Goal: Book appointment/travel/reservation

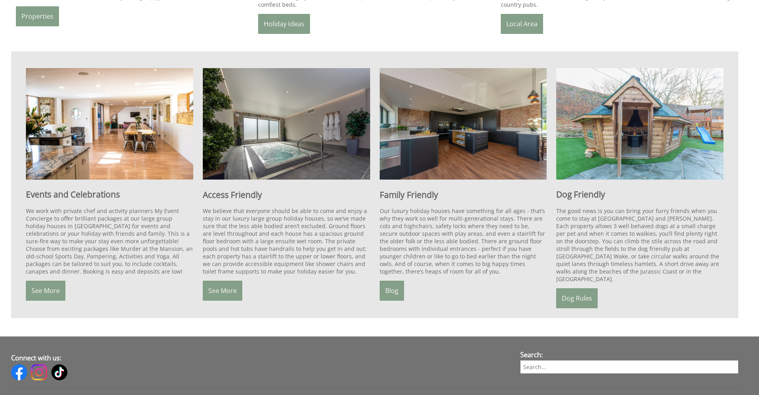
scroll to position [645, 0]
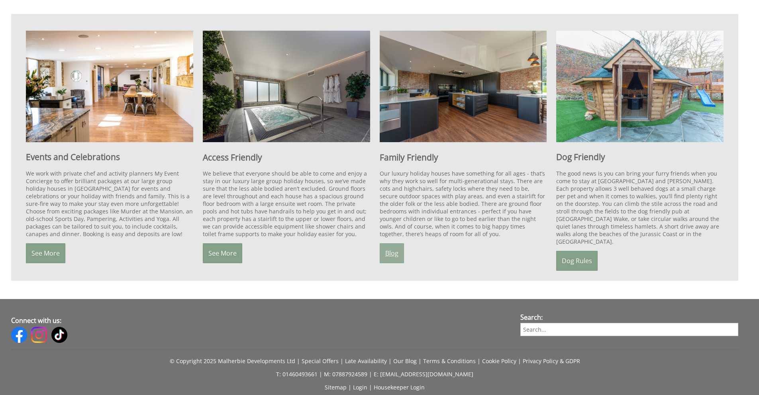
click at [395, 247] on link "Blog" at bounding box center [392, 253] width 24 height 20
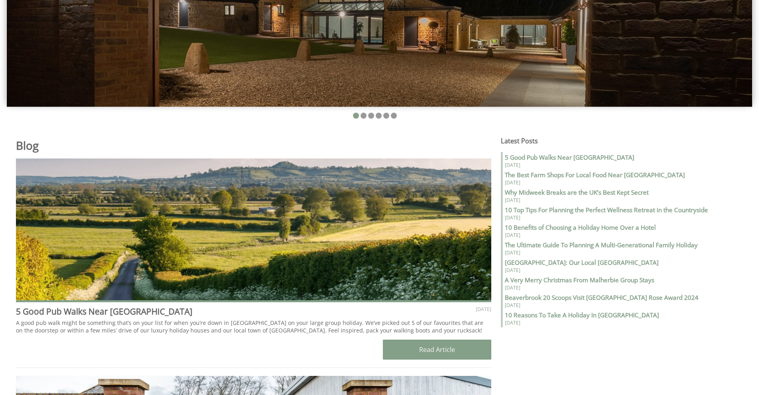
scroll to position [325, 0]
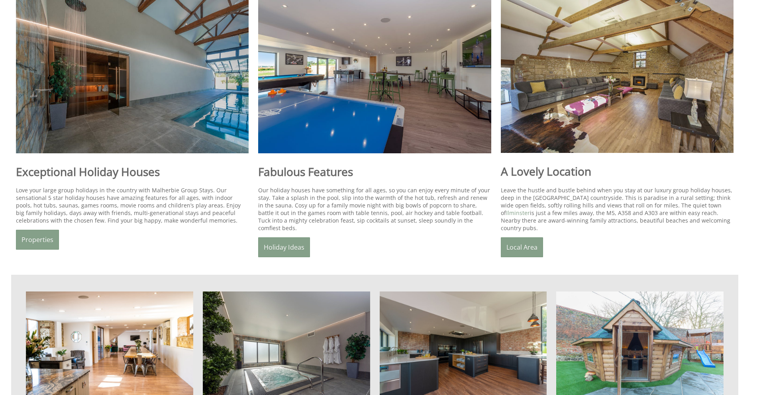
scroll to position [414, 0]
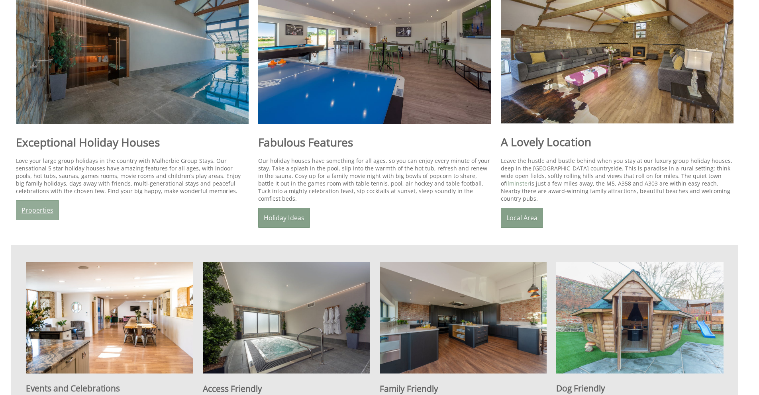
drag, startPoint x: 49, startPoint y: 207, endPoint x: 53, endPoint y: 210, distance: 4.5
click at [49, 207] on link "Properties" at bounding box center [37, 210] width 43 height 20
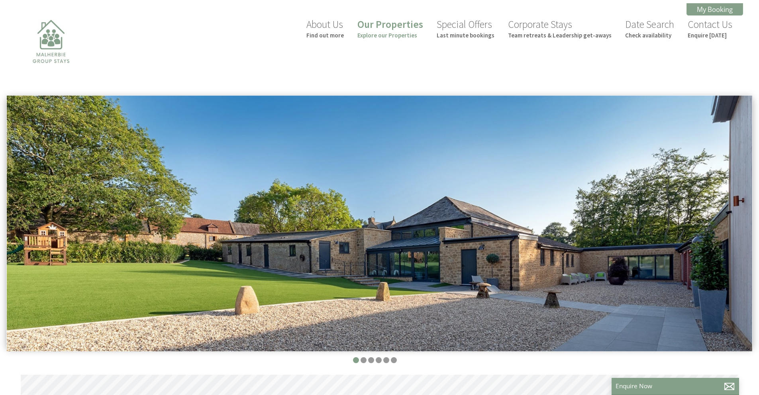
scroll to position [366, 0]
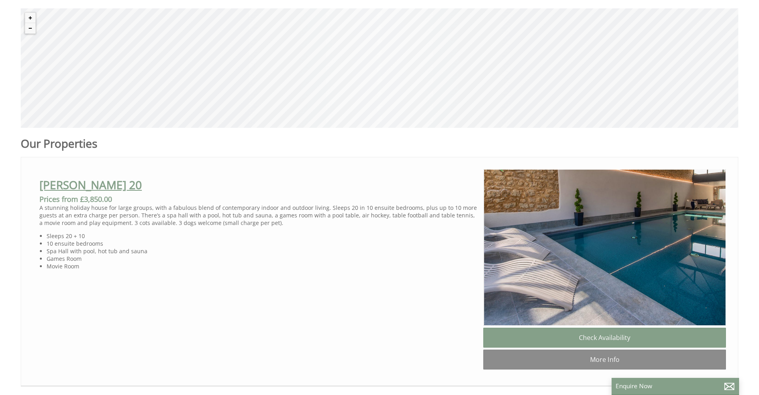
click at [86, 188] on link "[PERSON_NAME] 20" at bounding box center [90, 184] width 102 height 15
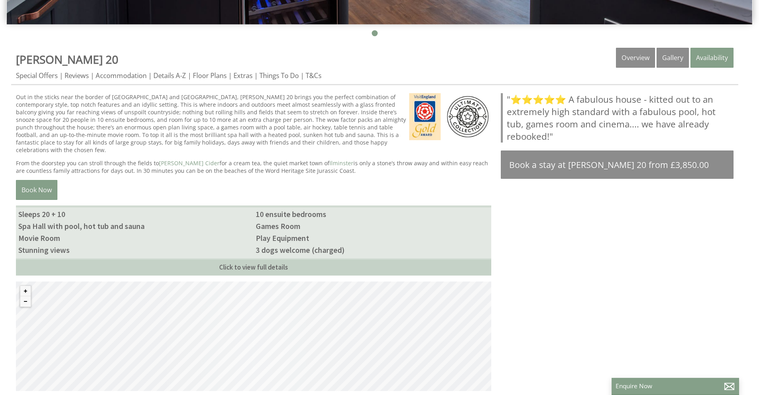
scroll to position [294, 0]
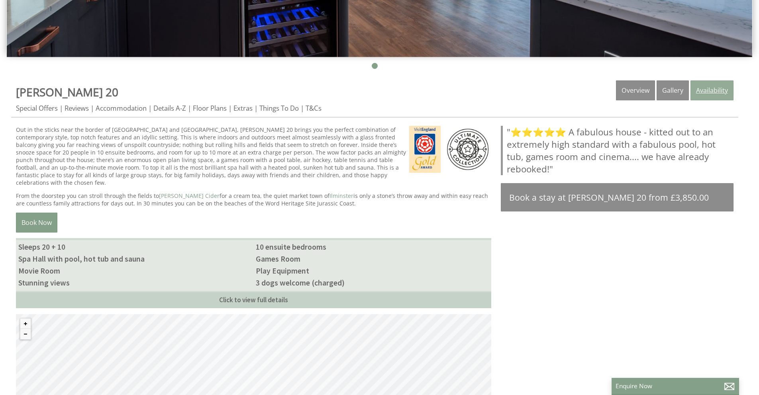
click at [715, 90] on link "Availability" at bounding box center [711, 90] width 43 height 20
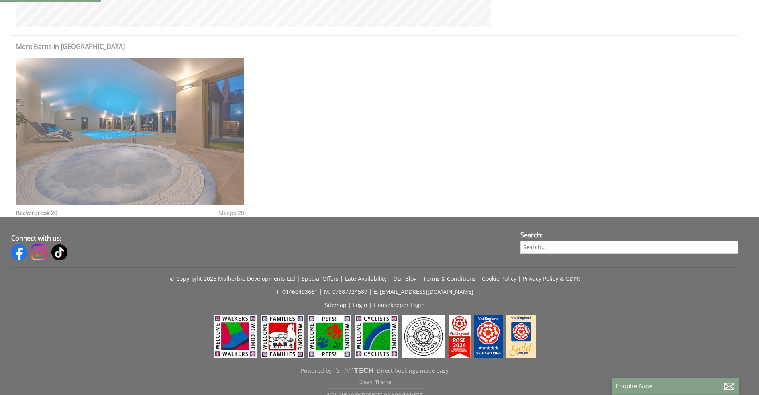
scroll to position [692, 0]
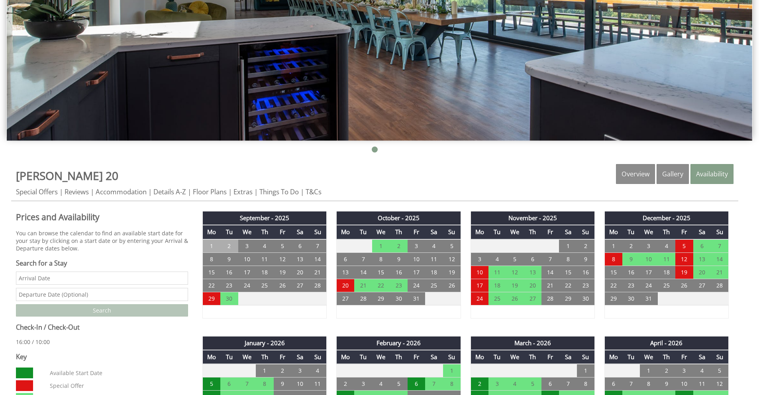
scroll to position [382, 0]
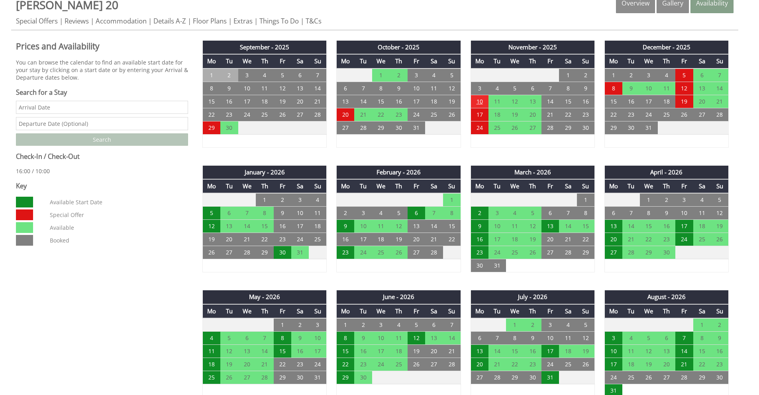
click at [486, 100] on td "10" at bounding box center [479, 101] width 18 height 13
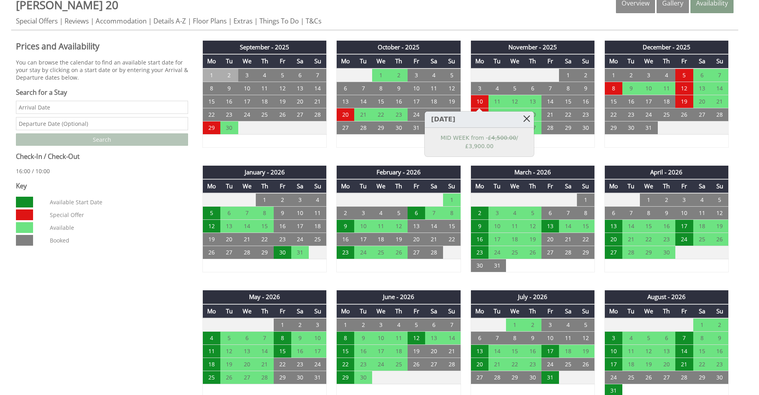
click at [526, 118] on link at bounding box center [527, 119] width 14 height 14
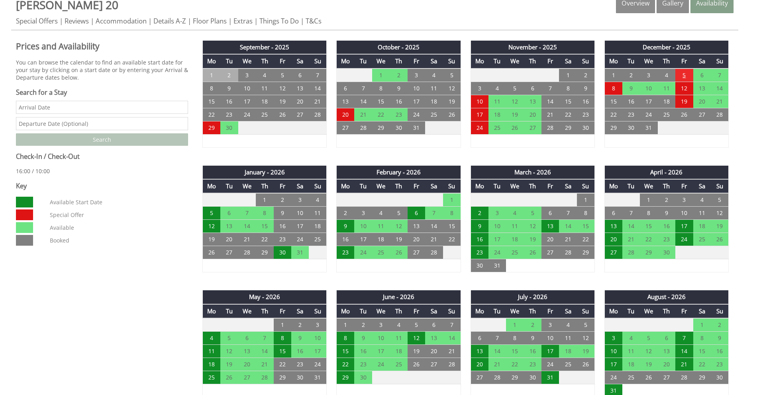
click at [678, 75] on td "5" at bounding box center [684, 76] width 18 height 14
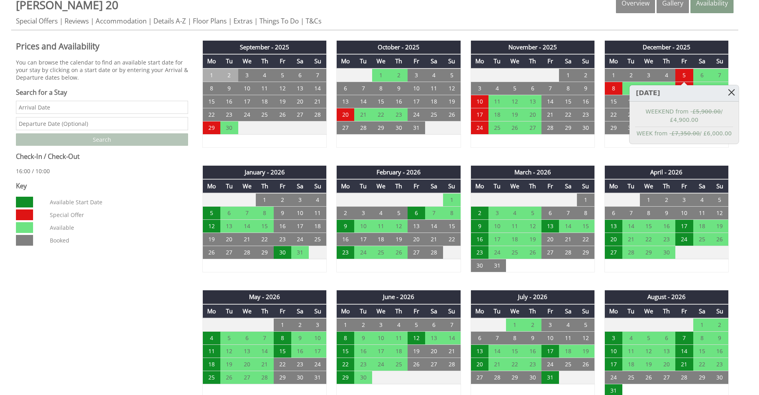
click at [727, 94] on link at bounding box center [731, 92] width 14 height 14
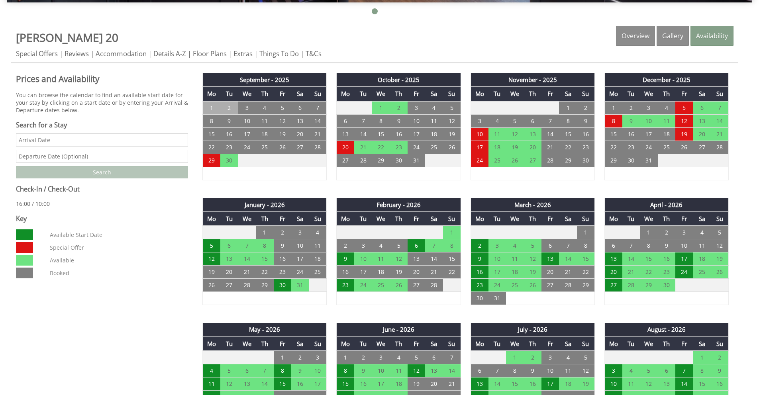
scroll to position [314, 0]
